Goal: Information Seeking & Learning: Learn about a topic

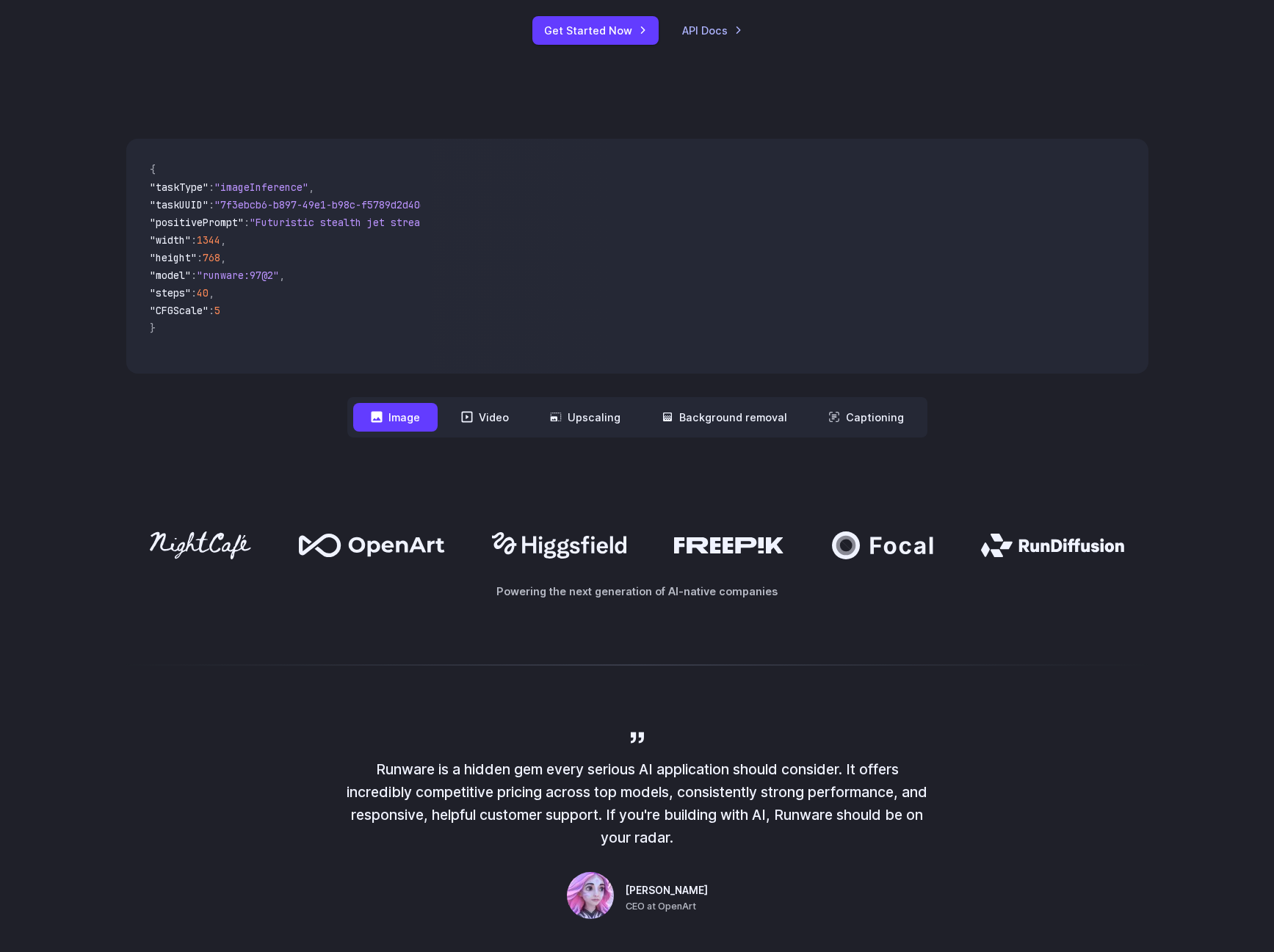
scroll to position [441, 0]
click at [420, 420] on button "Image" at bounding box center [396, 416] width 85 height 28
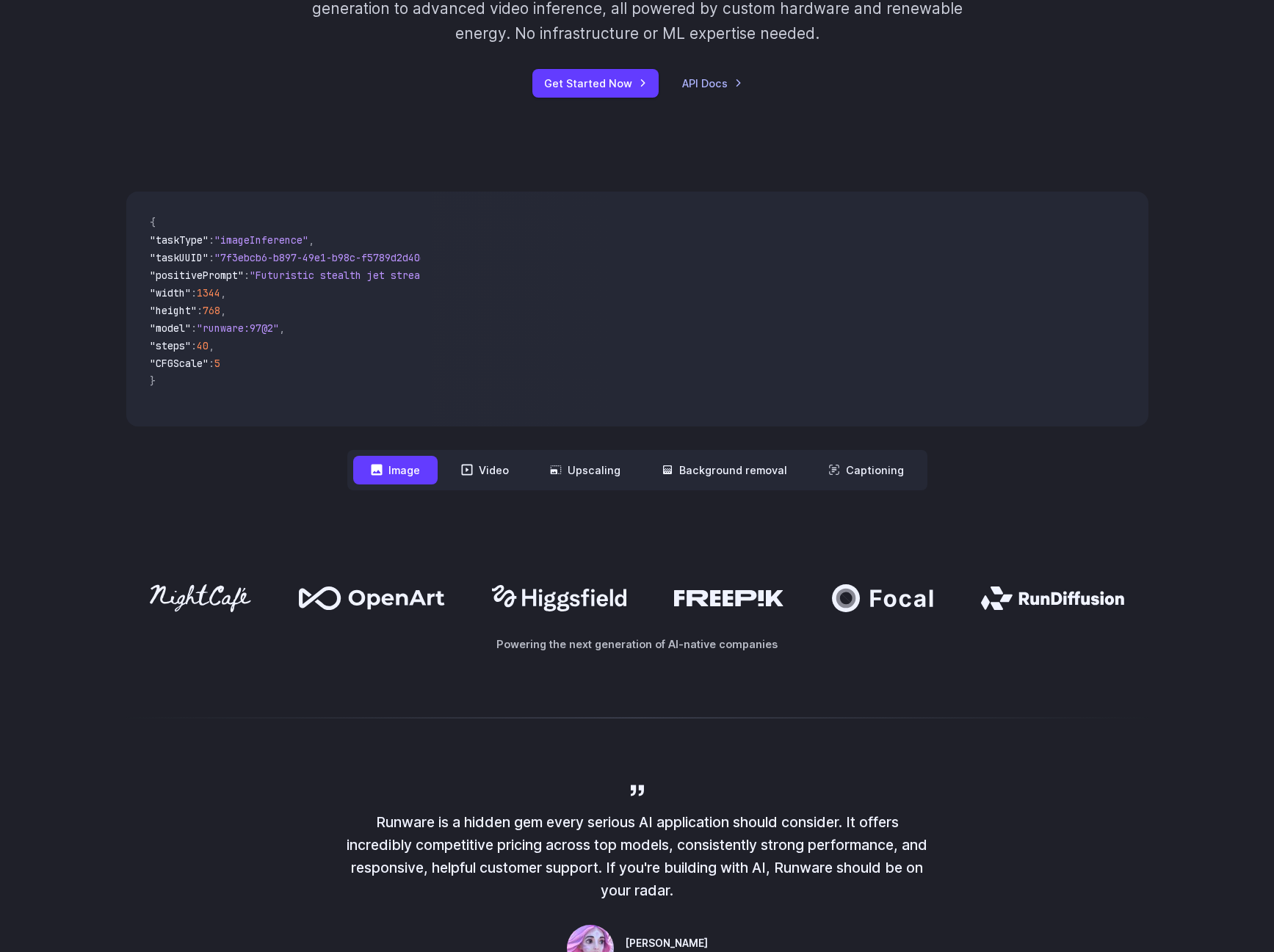
scroll to position [0, 0]
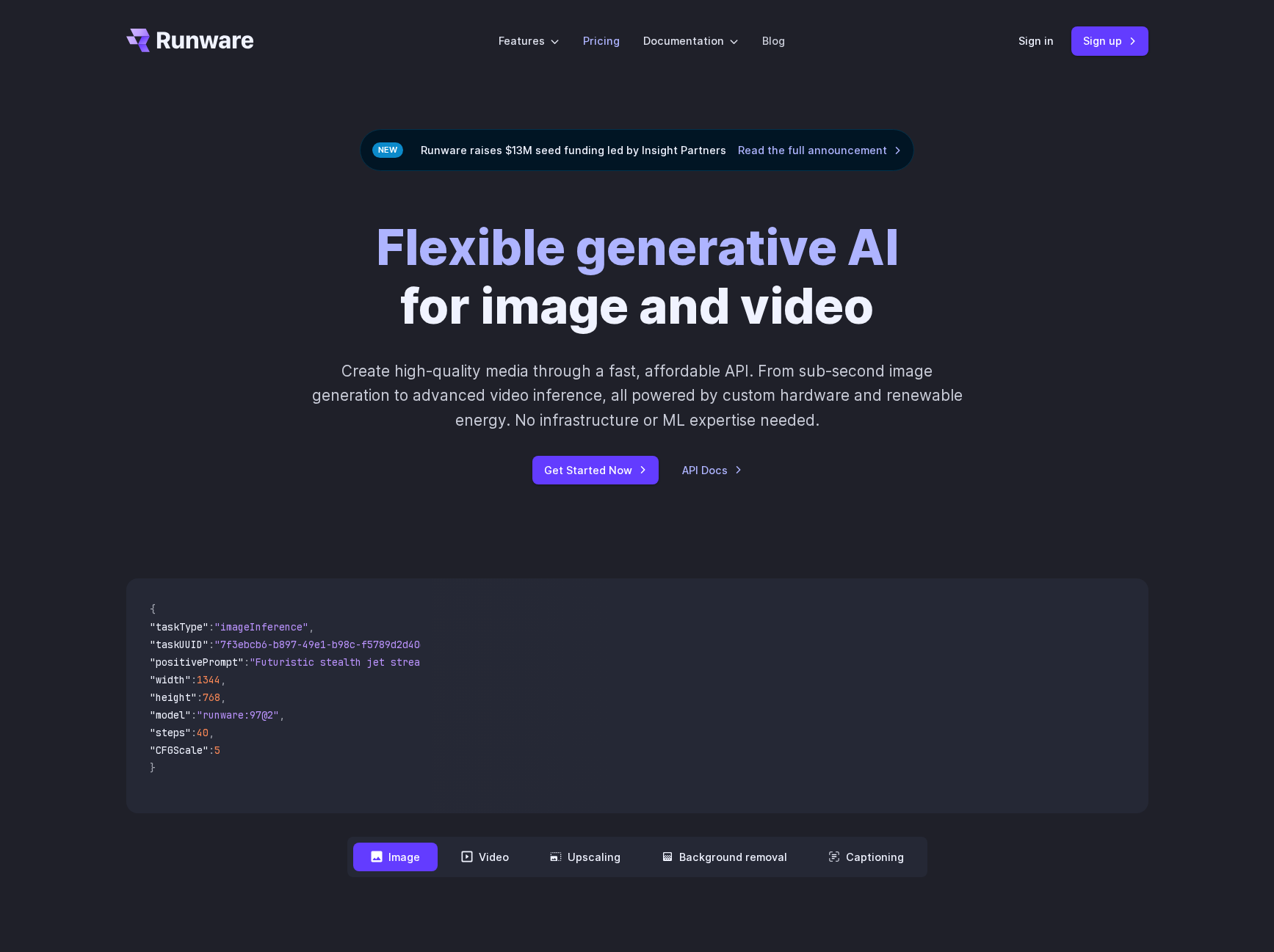
click at [606, 44] on link "Pricing" at bounding box center [601, 40] width 36 height 17
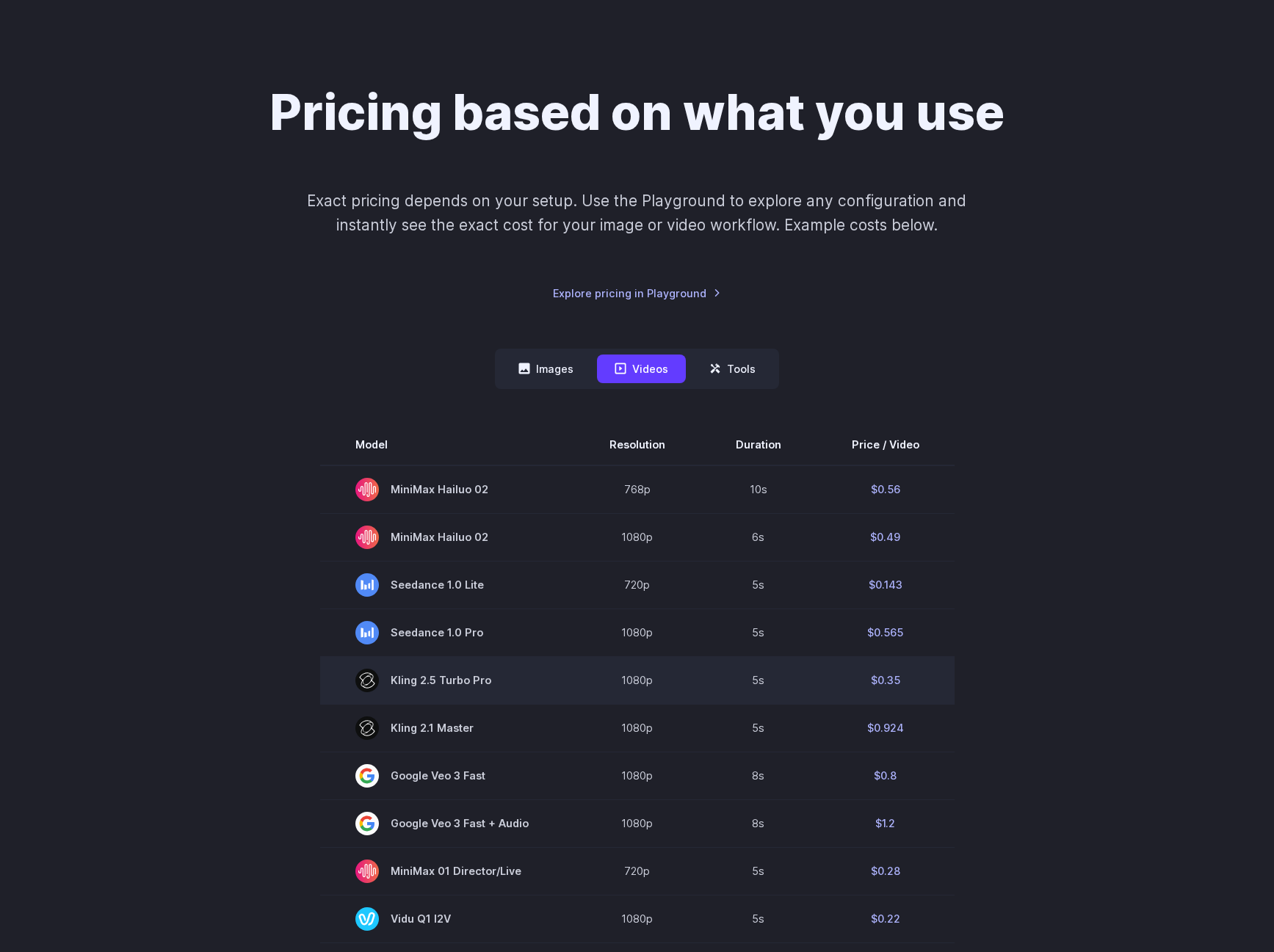
scroll to position [74, 0]
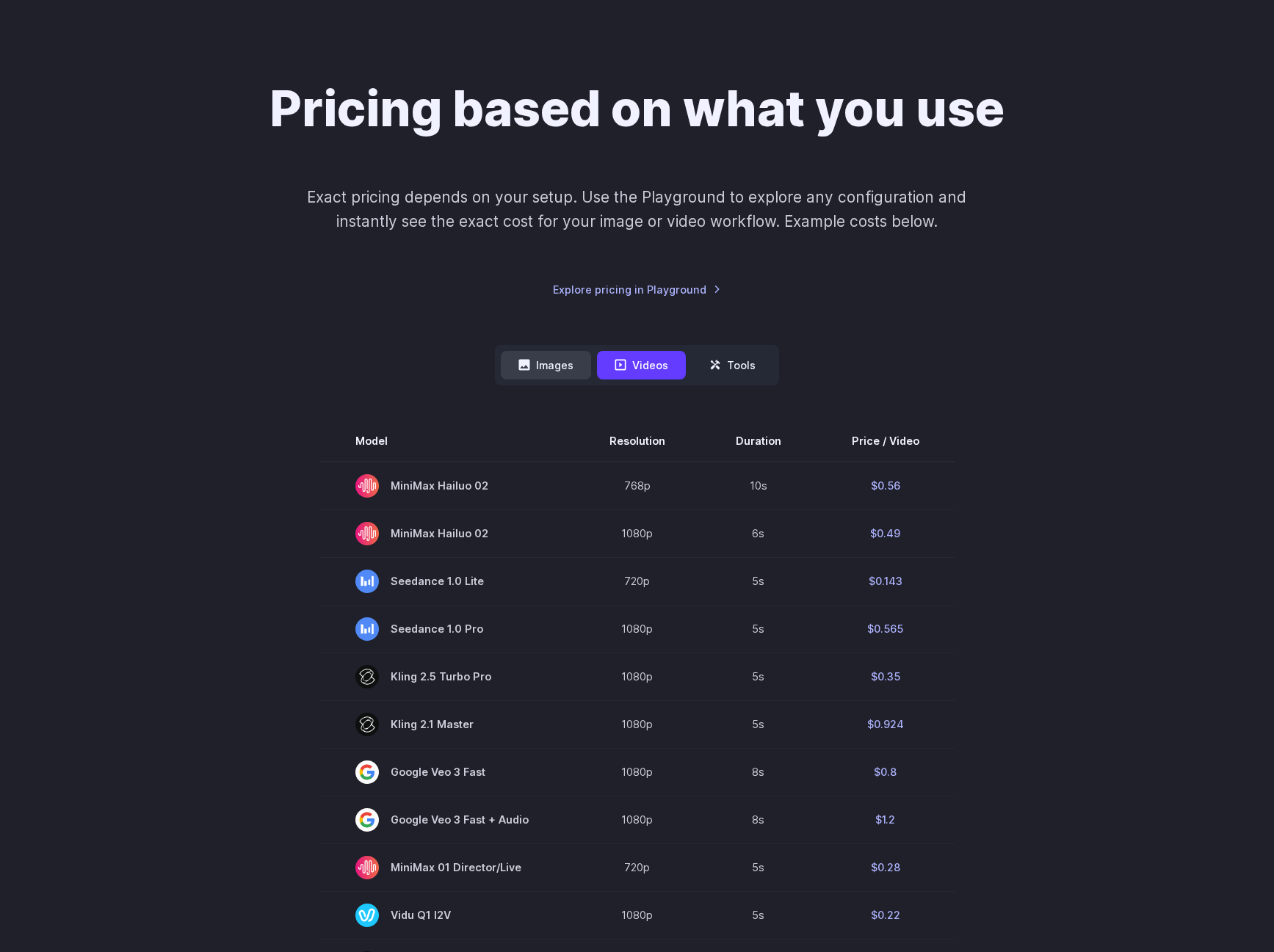
click at [511, 362] on button "Images" at bounding box center [546, 364] width 90 height 28
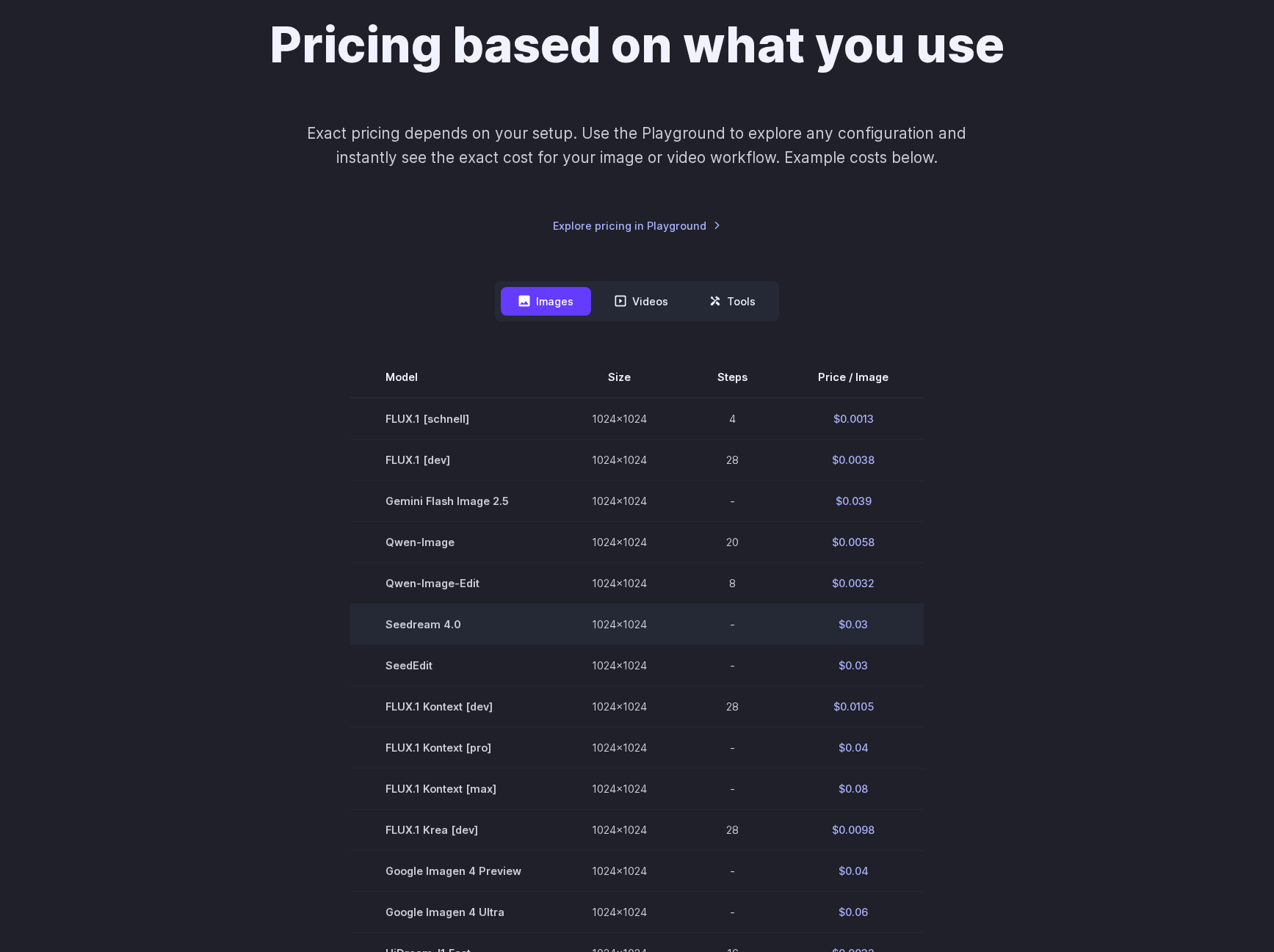
scroll to position [147, 0]
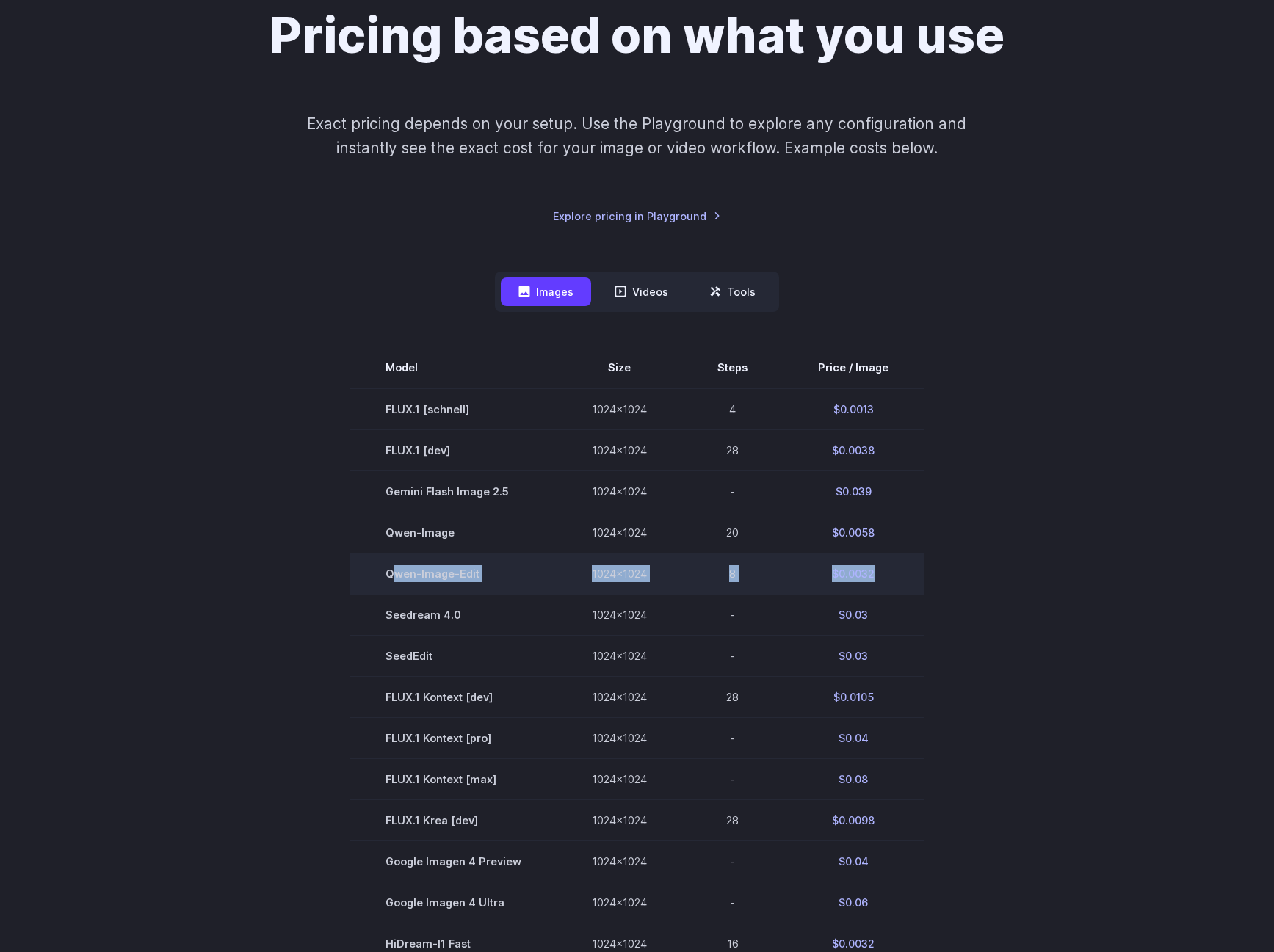
drag, startPoint x: 396, startPoint y: 576, endPoint x: 892, endPoint y: 579, distance: 496.0
click at [892, 579] on tr "Qwen-Image-Edit 1024x1024 8 $0.0032" at bounding box center [637, 573] width 574 height 41
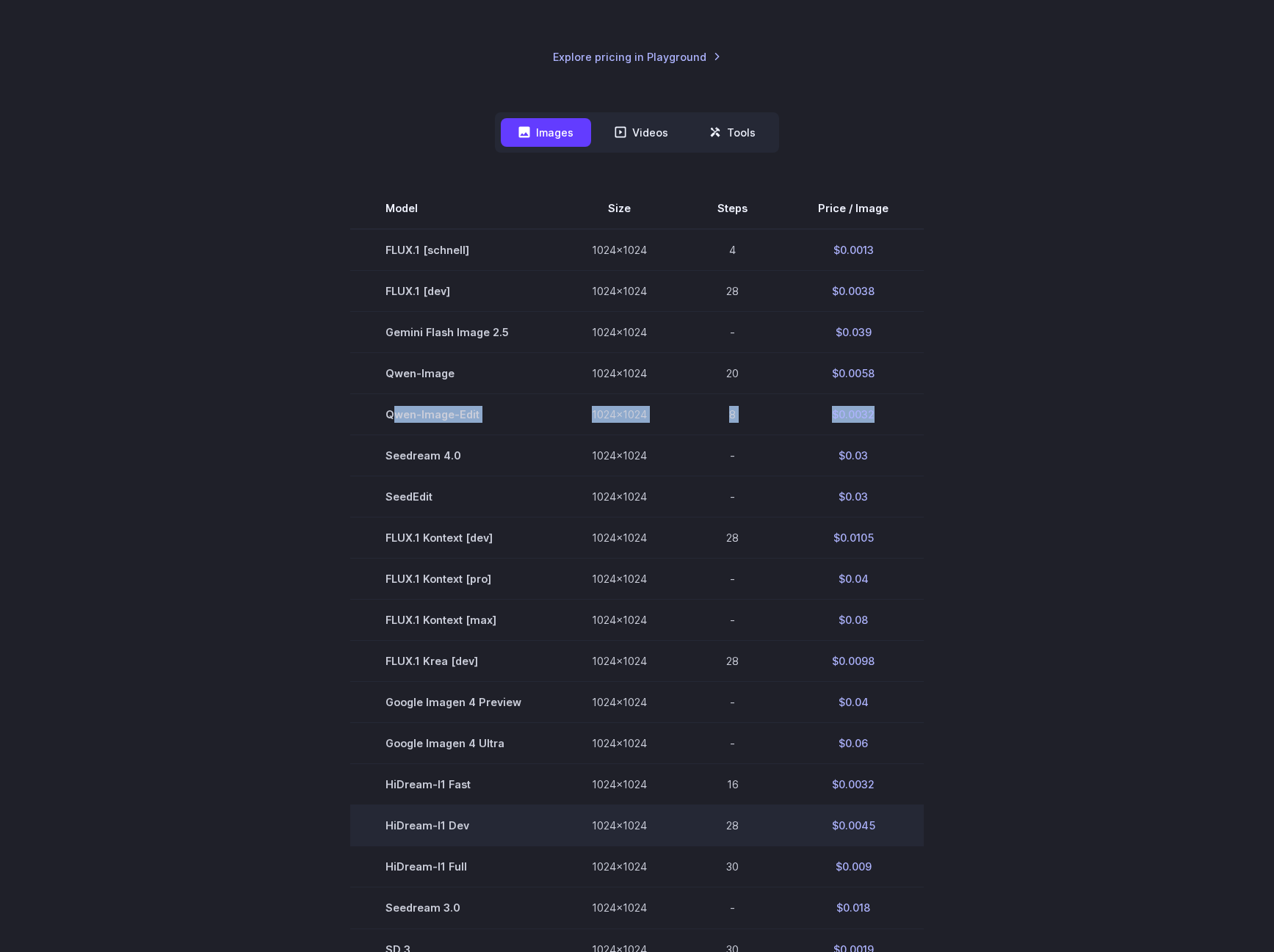
scroll to position [293, 0]
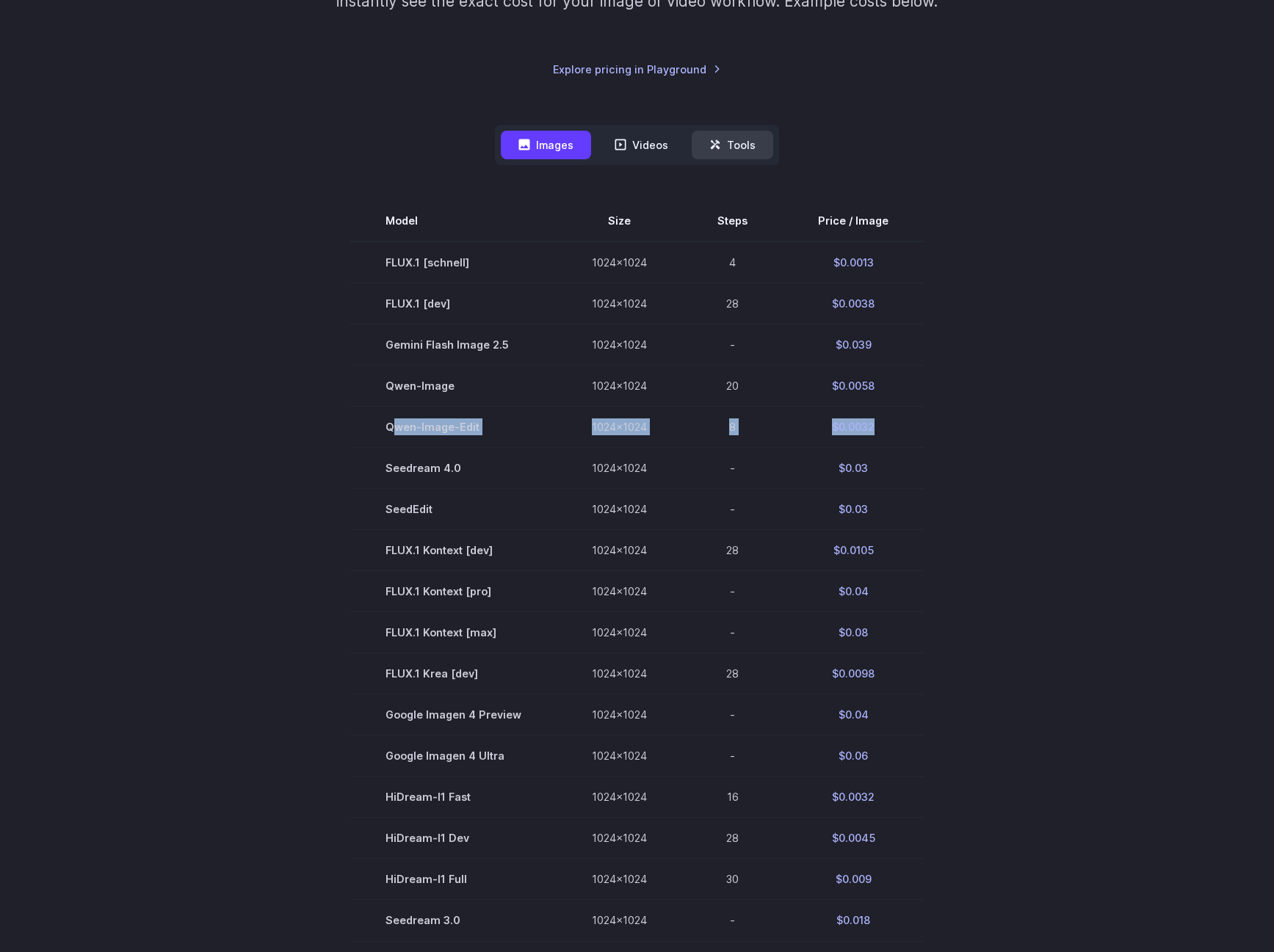
click at [748, 148] on button "Tools" at bounding box center [732, 144] width 81 height 28
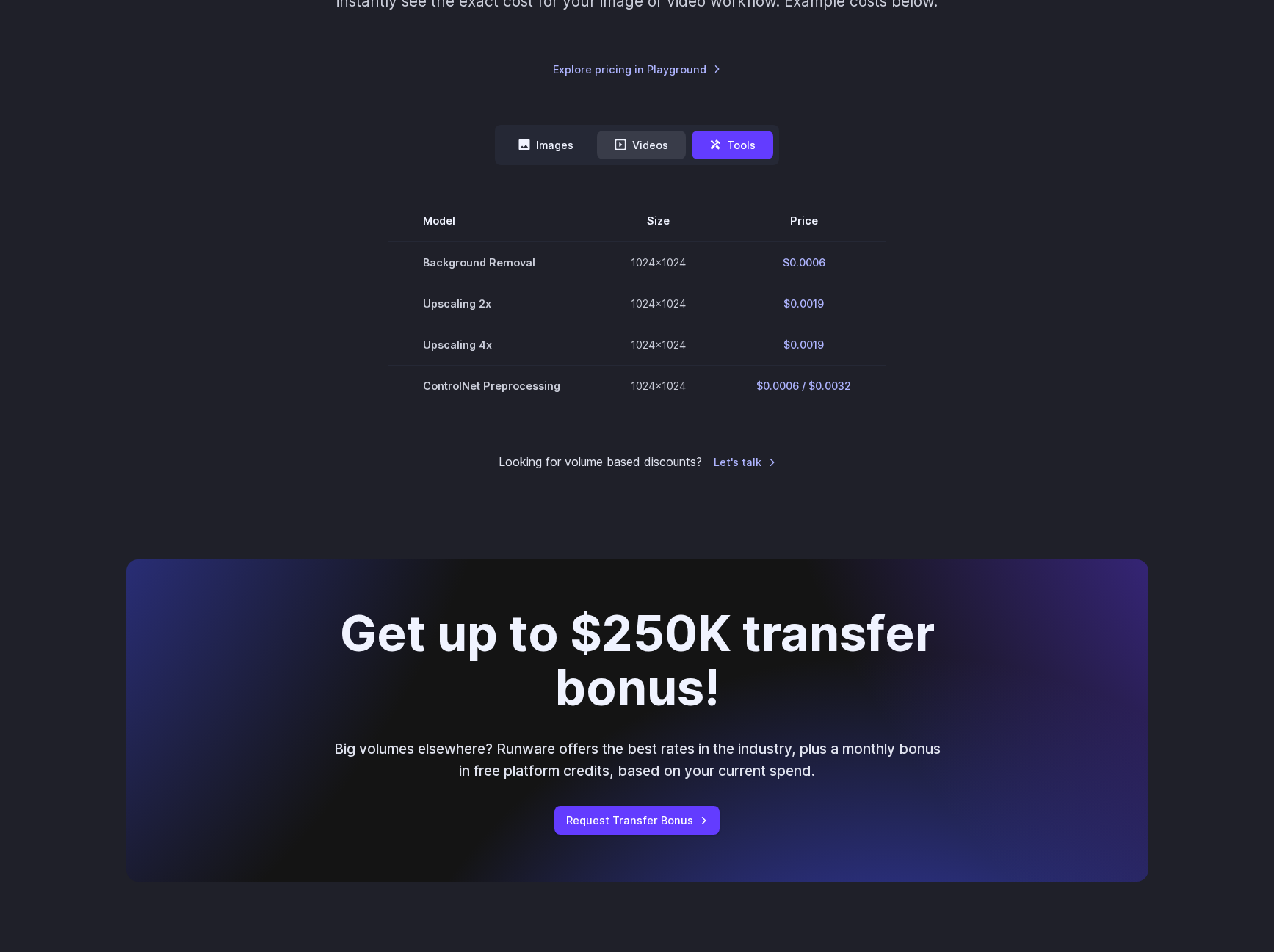
click at [646, 147] on button "Videos" at bounding box center [642, 144] width 89 height 28
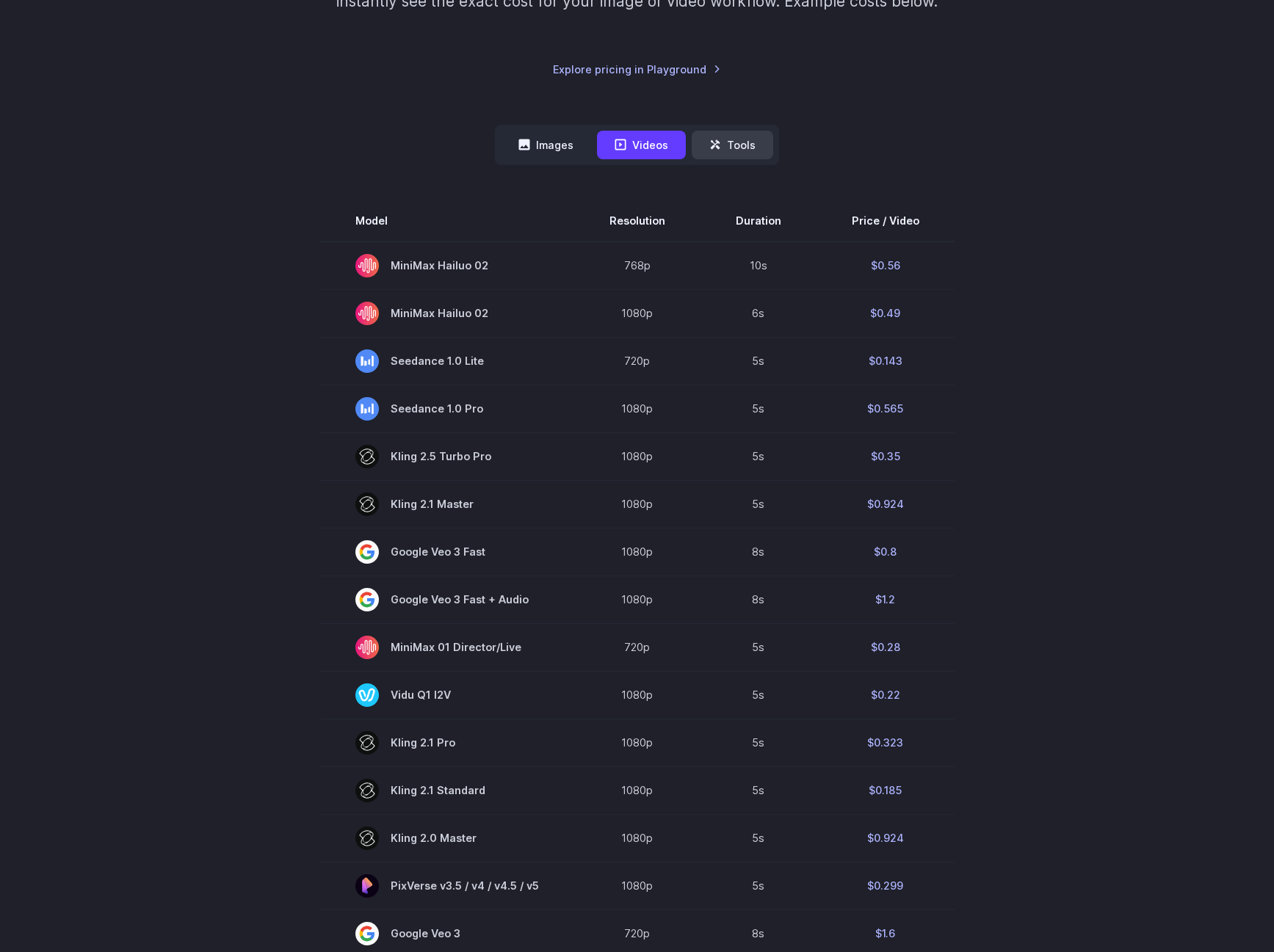
click at [706, 146] on button "Tools" at bounding box center [732, 144] width 81 height 28
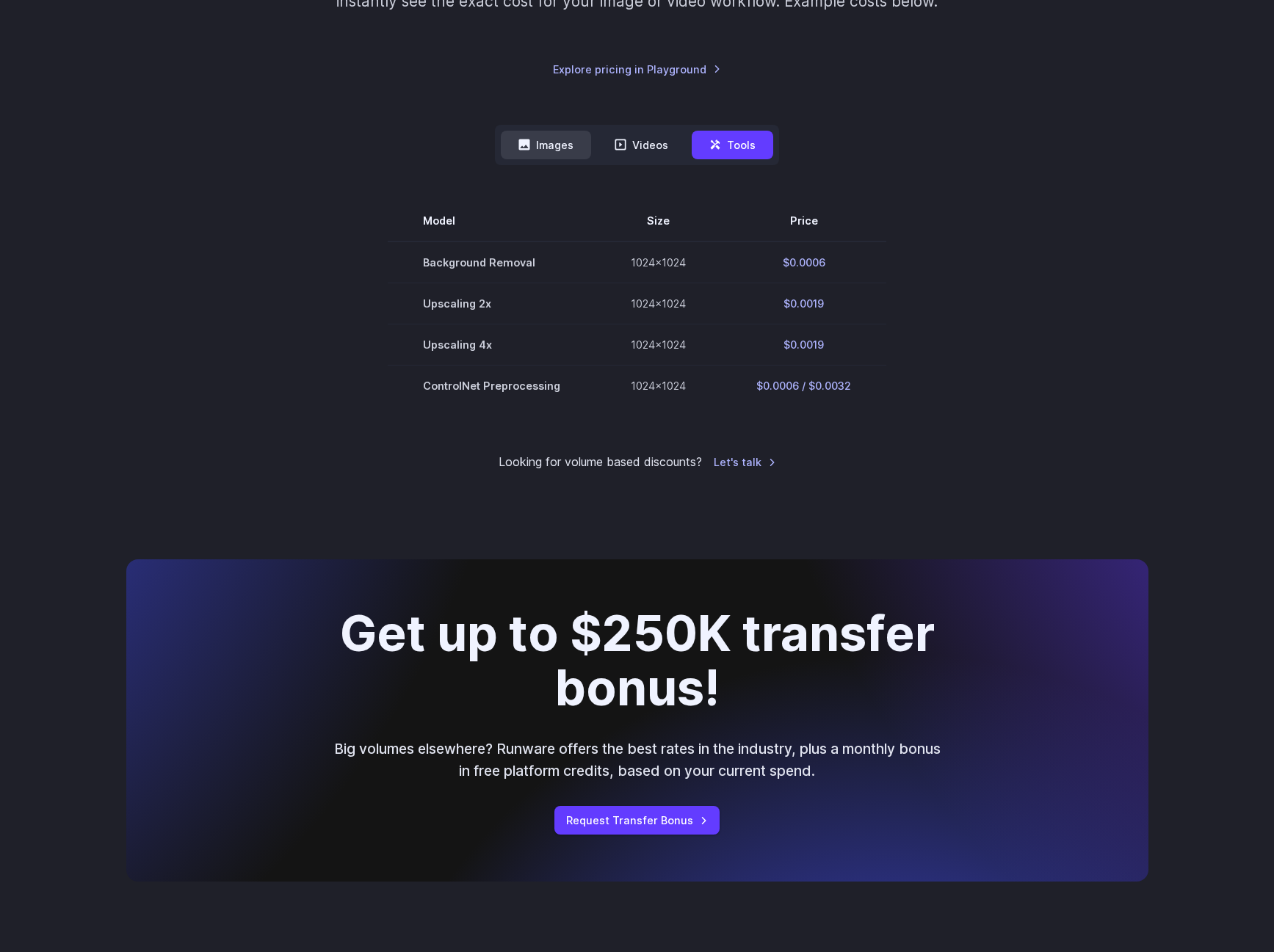
click at [566, 149] on button "Images" at bounding box center [546, 144] width 90 height 28
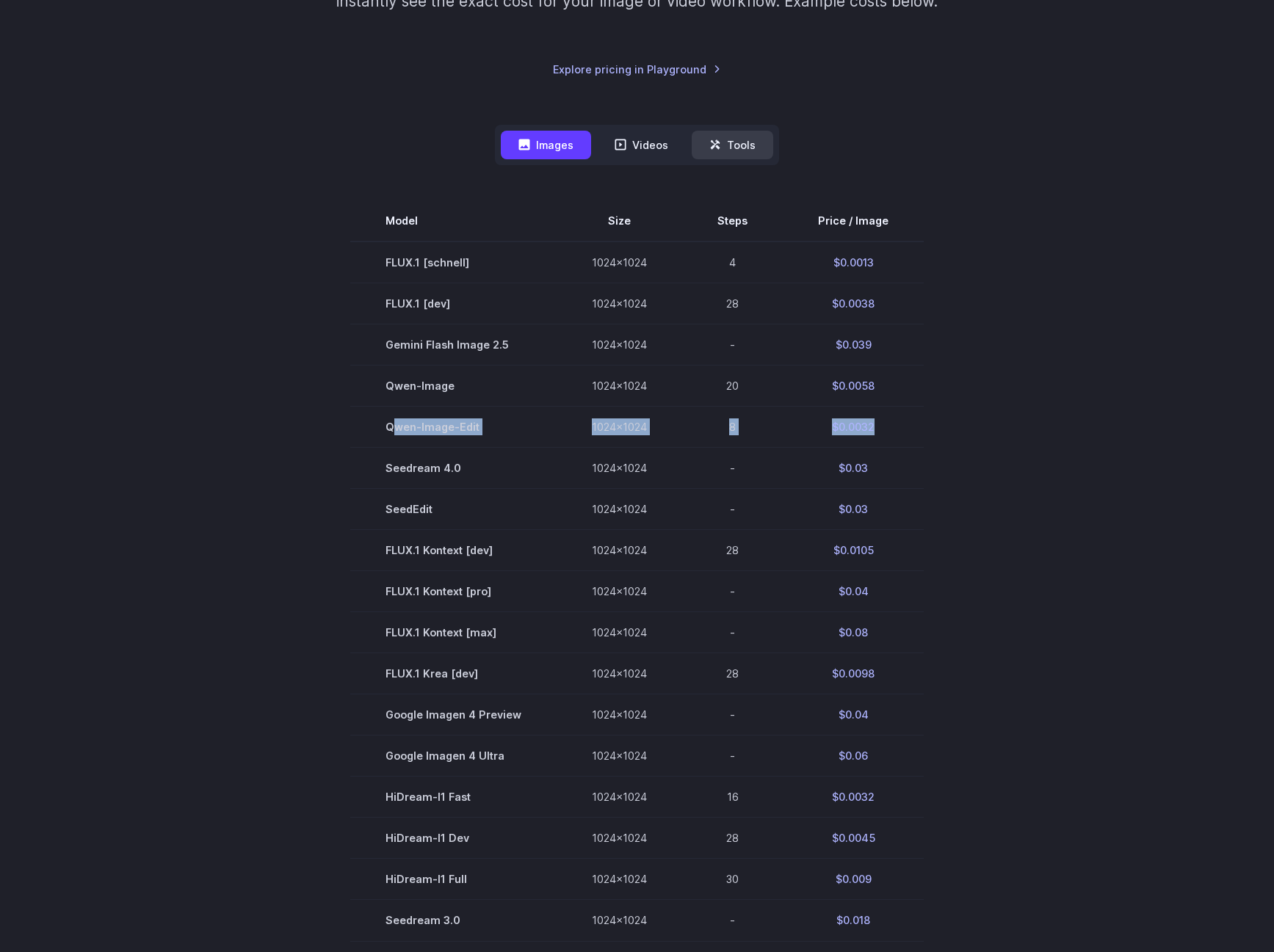
click at [714, 146] on icon at bounding box center [715, 144] width 9 height 9
click at [719, 148] on icon at bounding box center [718, 148] width 5 height 5
click at [719, 153] on button "Tools" at bounding box center [732, 144] width 81 height 28
